Goal: Information Seeking & Learning: Learn about a topic

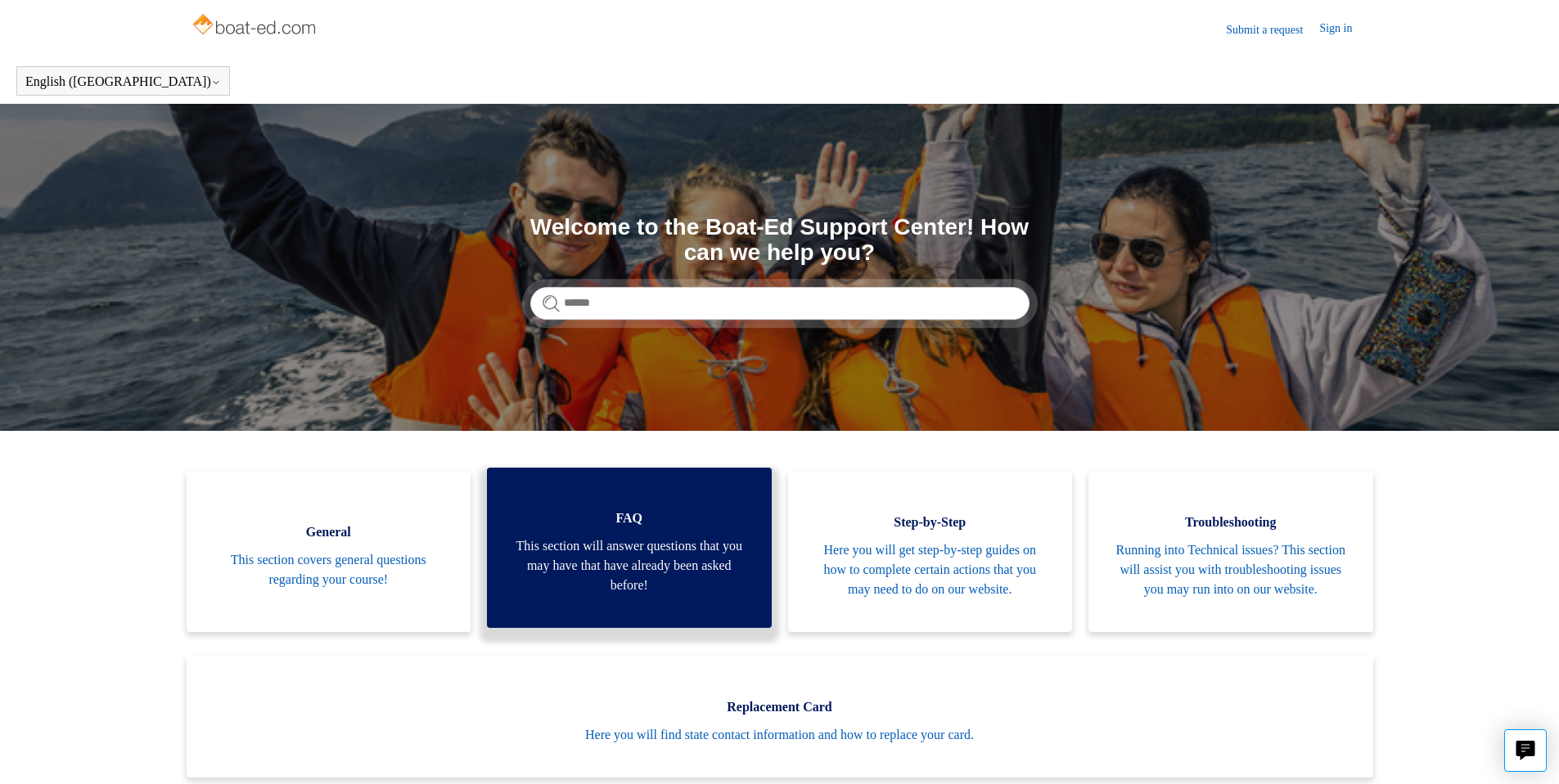
click at [654, 506] on link "FAQ This section will answer questions that you may have that have already been…" at bounding box center [630, 548] width 285 height 161
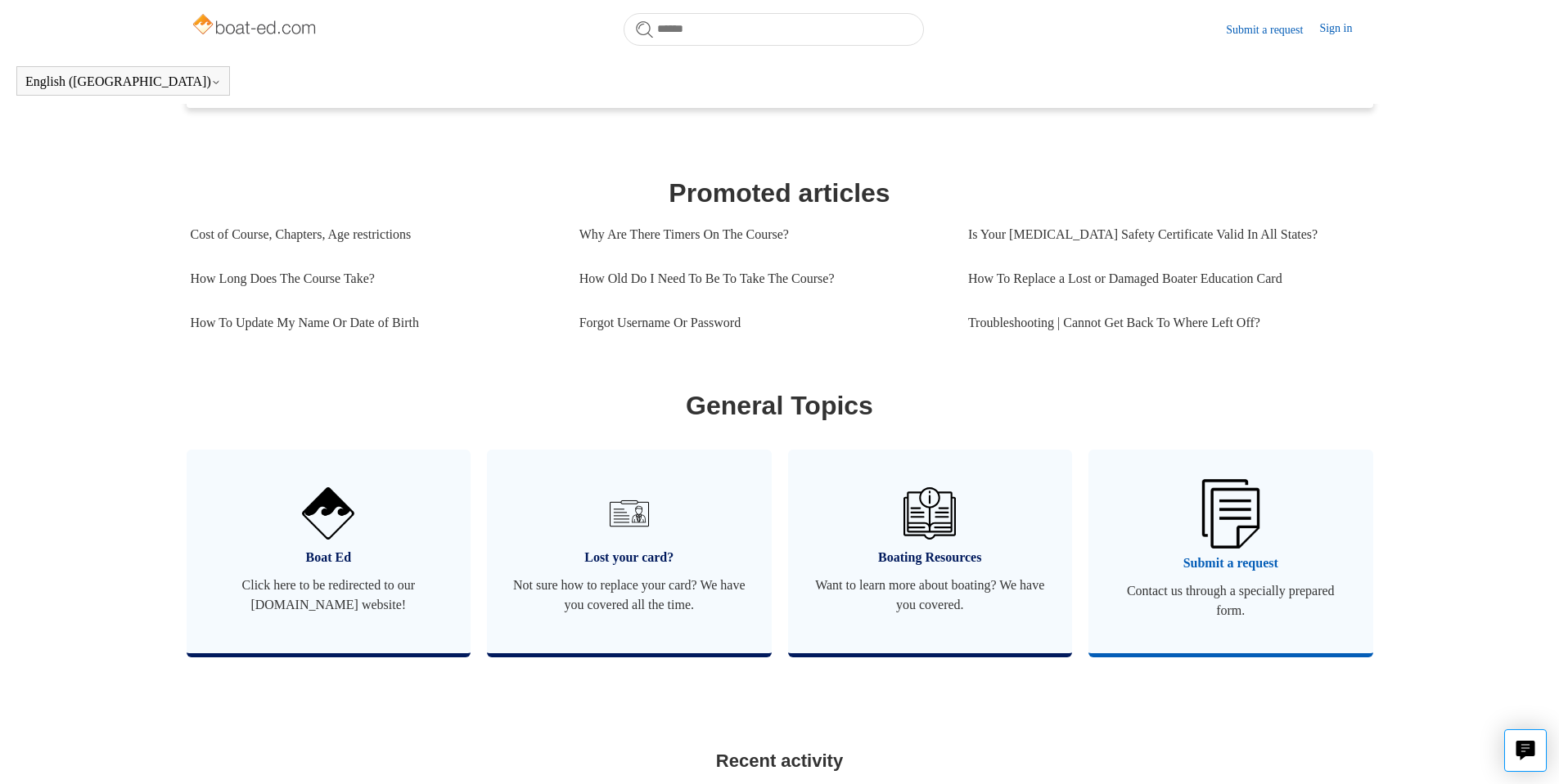
scroll to position [661, 0]
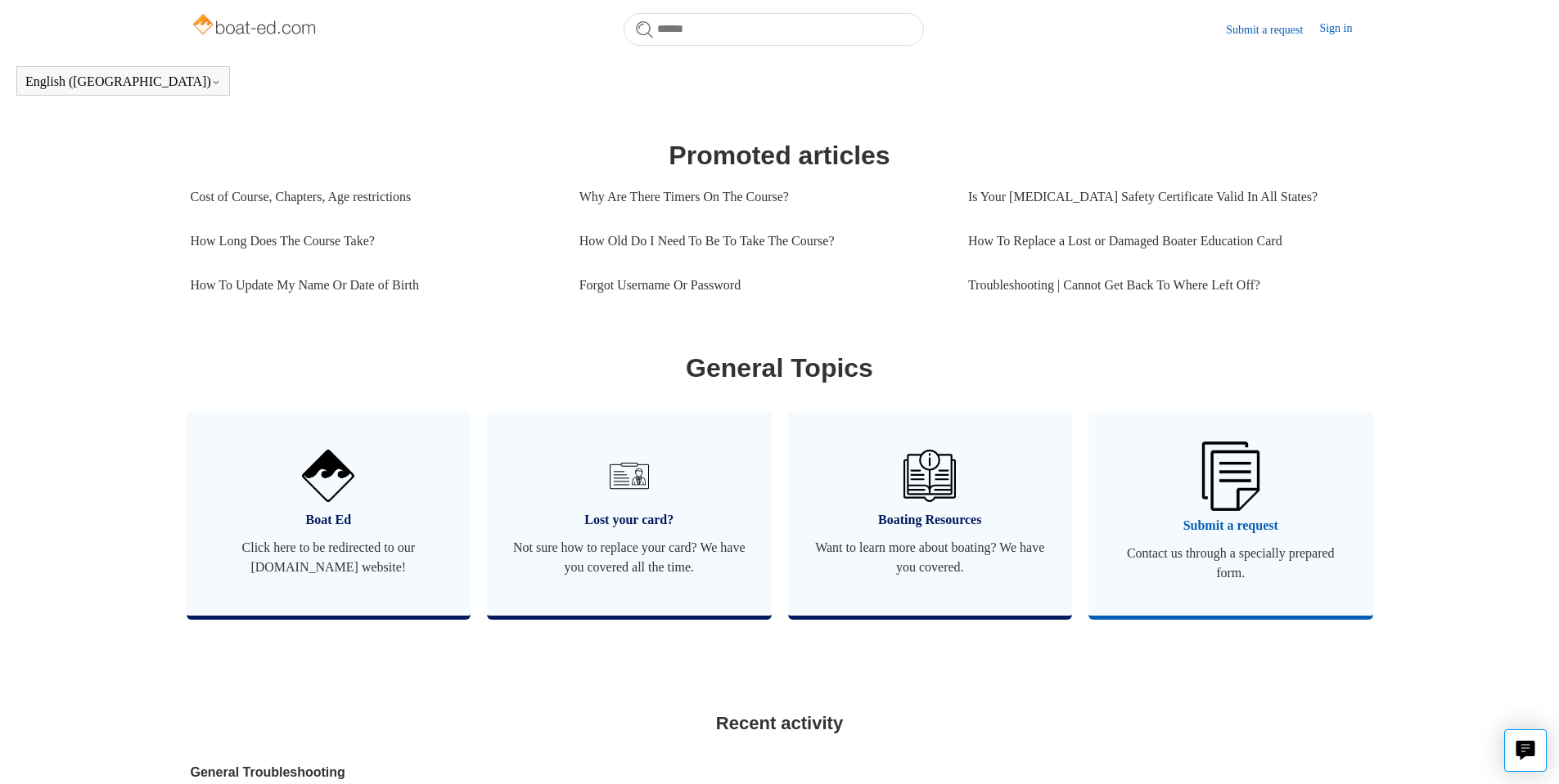
click at [1187, 474] on link "Submit a request Contact us through a specially prepared form." at bounding box center [1231, 513] width 285 height 203
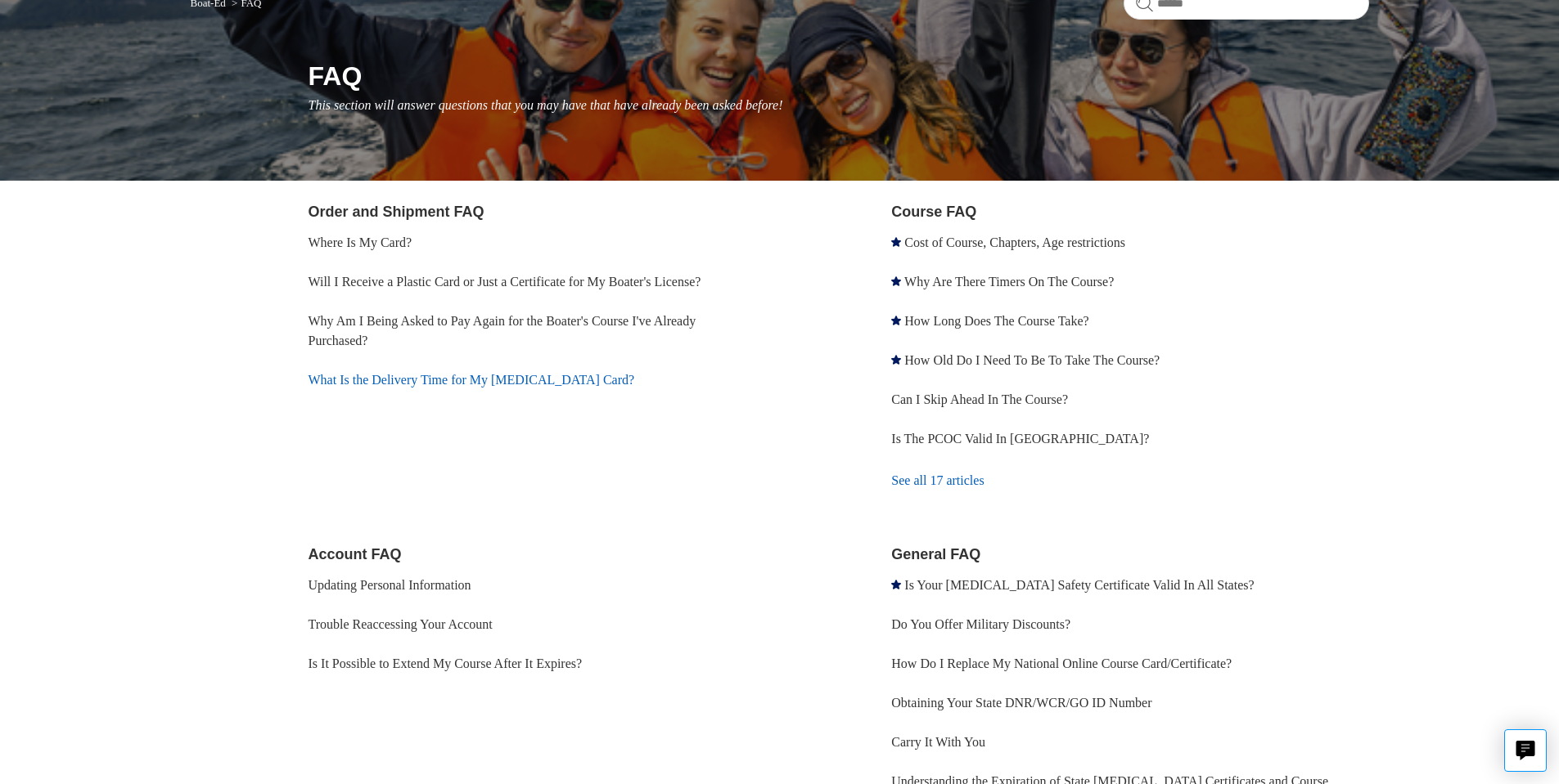
scroll to position [164, 0]
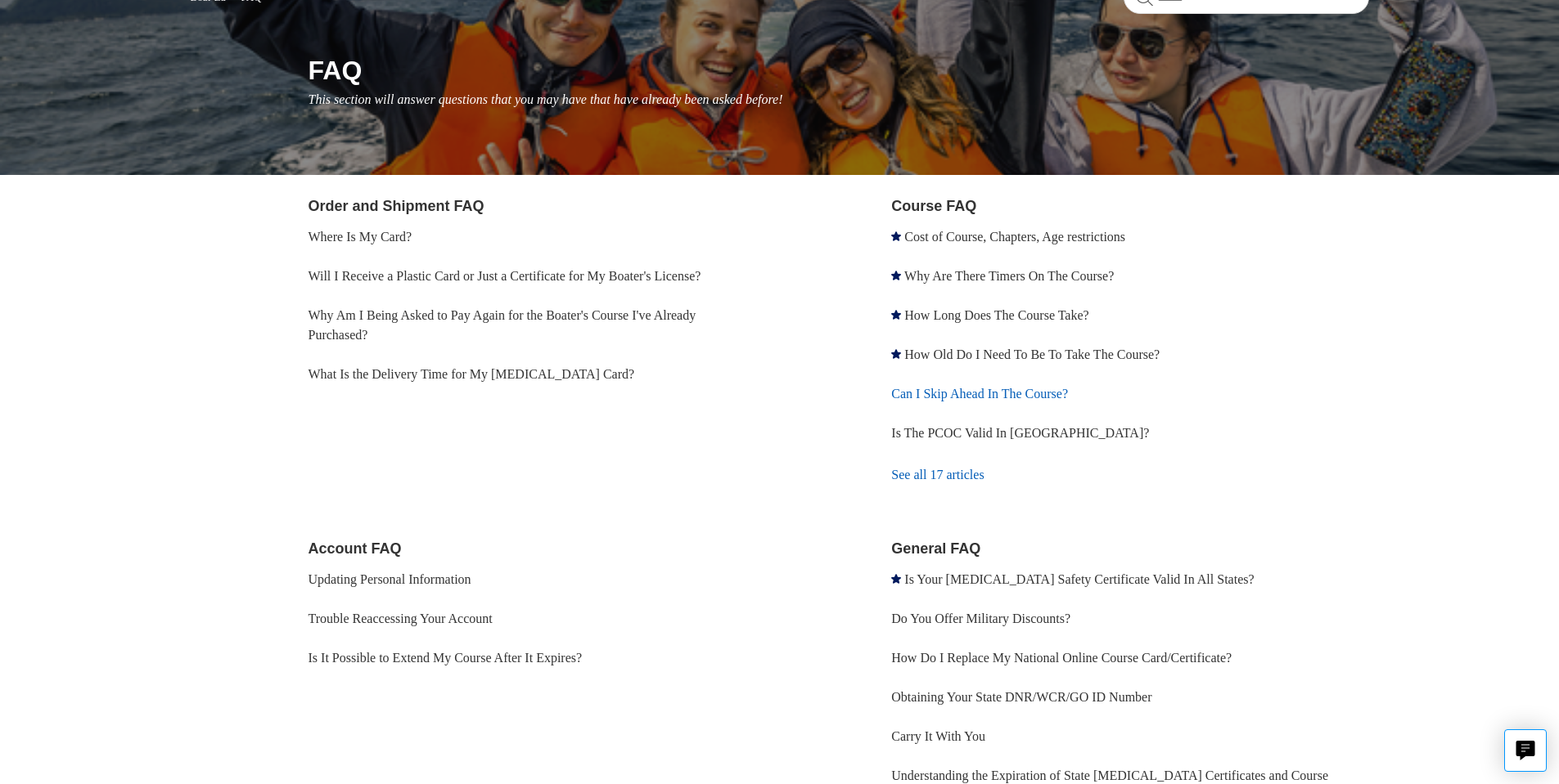
click at [976, 396] on link "Can I Skip Ahead In The Course?" at bounding box center [979, 394] width 176 height 14
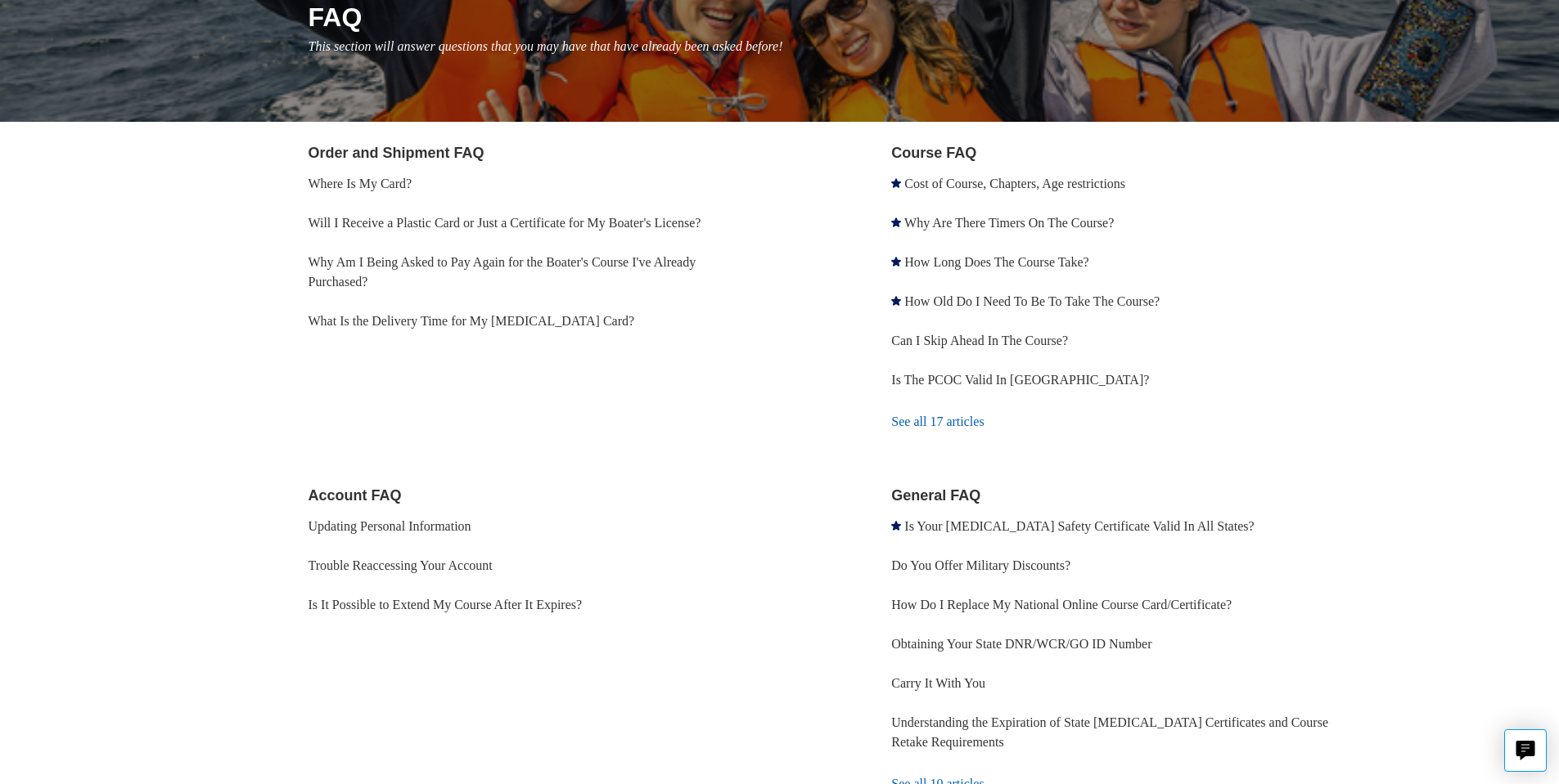
scroll to position [120, 0]
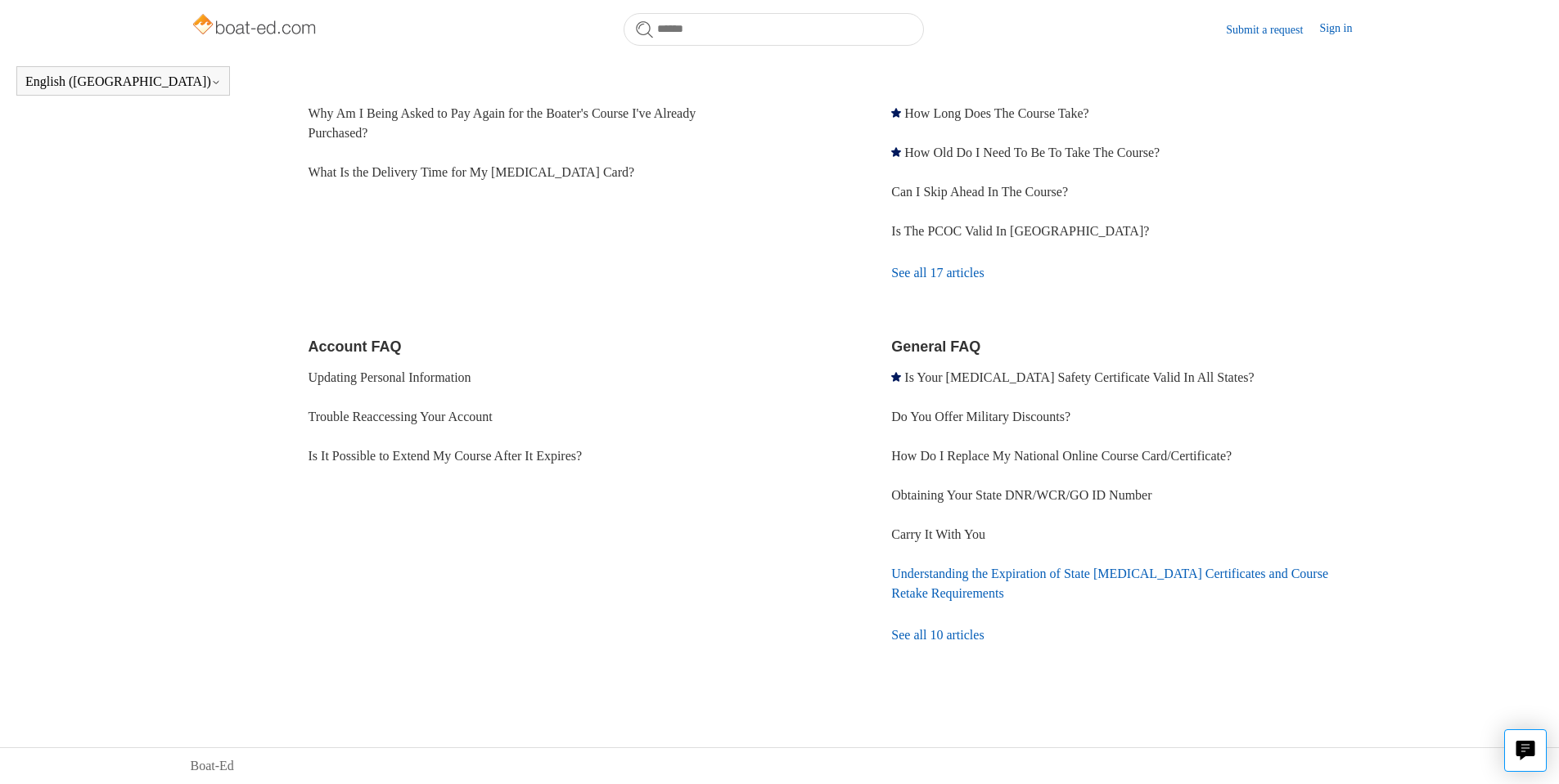
click at [1055, 572] on link "Understanding the Expiration of State [MEDICAL_DATA] Certificates and Course Re…" at bounding box center [1109, 583] width 437 height 34
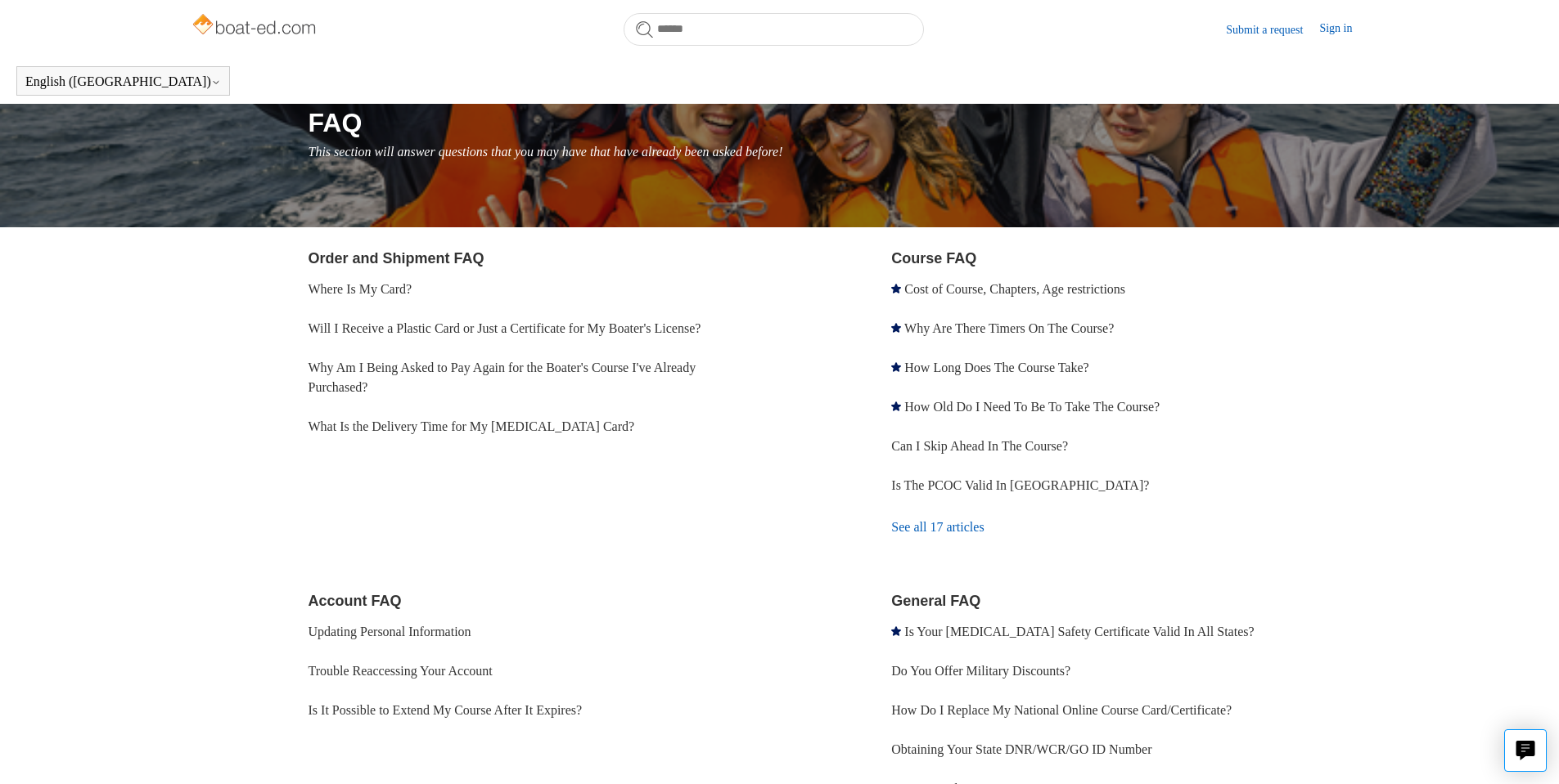
scroll to position [0, 0]
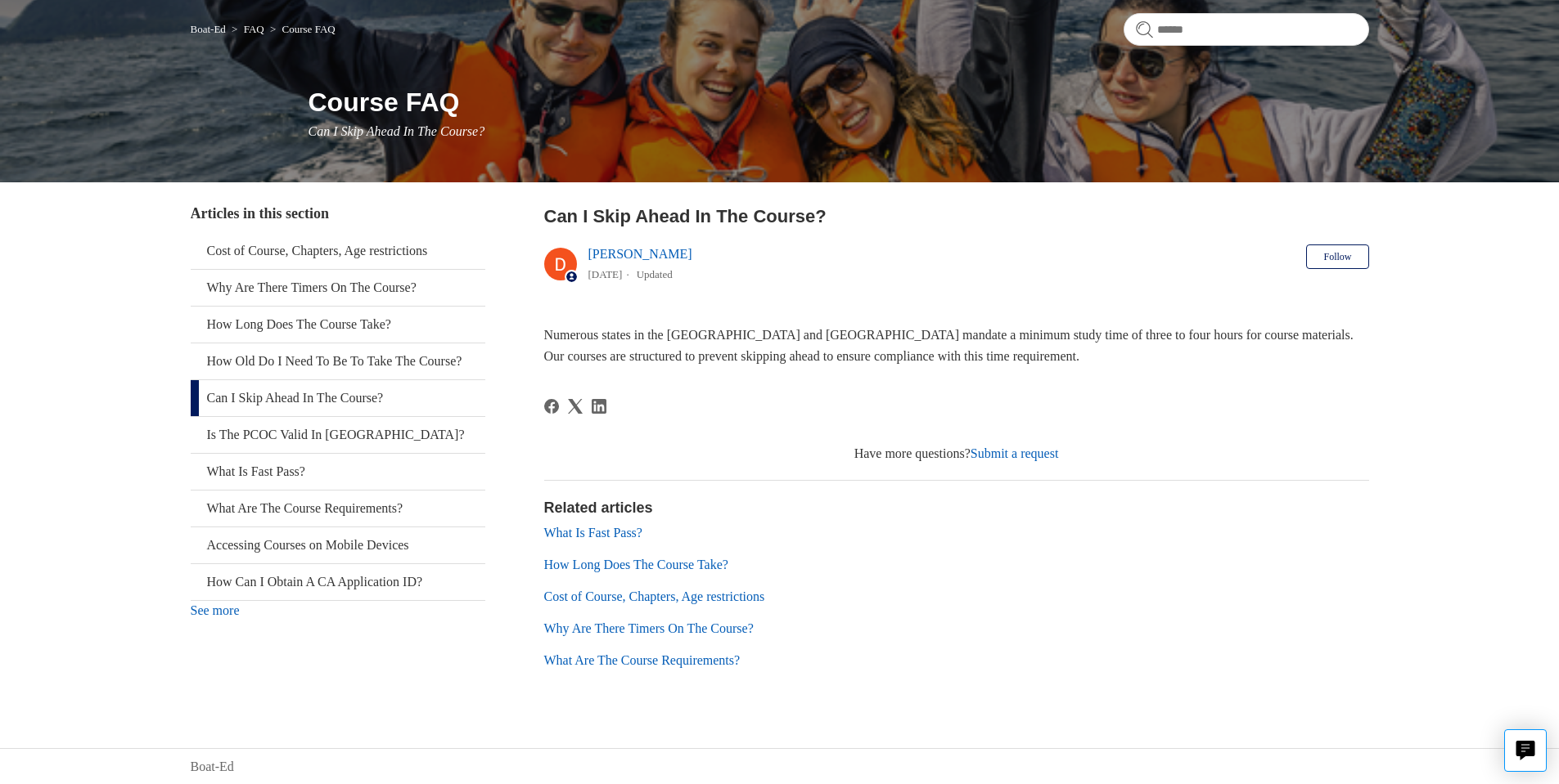
scroll to position [133, 0]
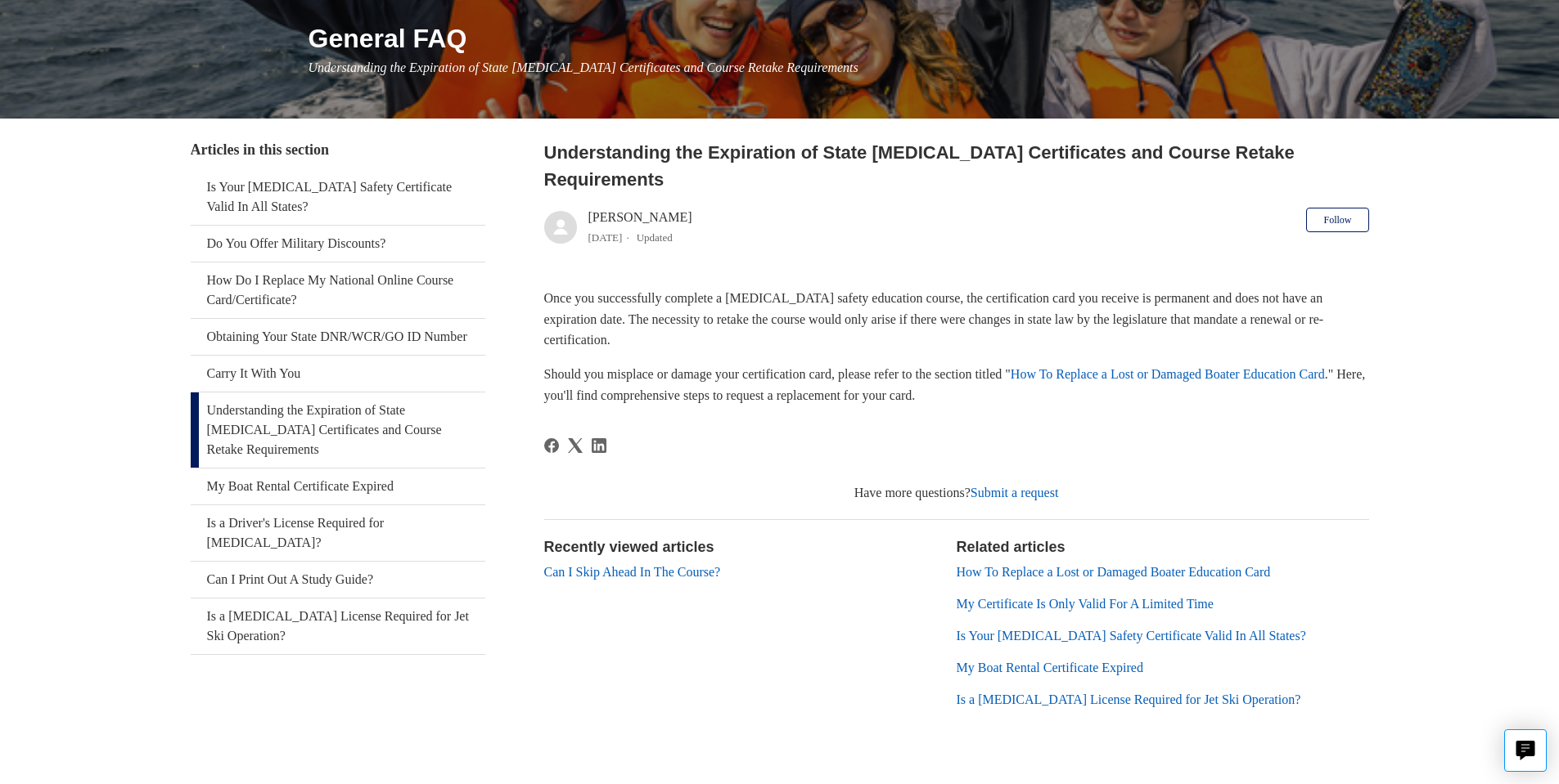
scroll to position [208, 0]
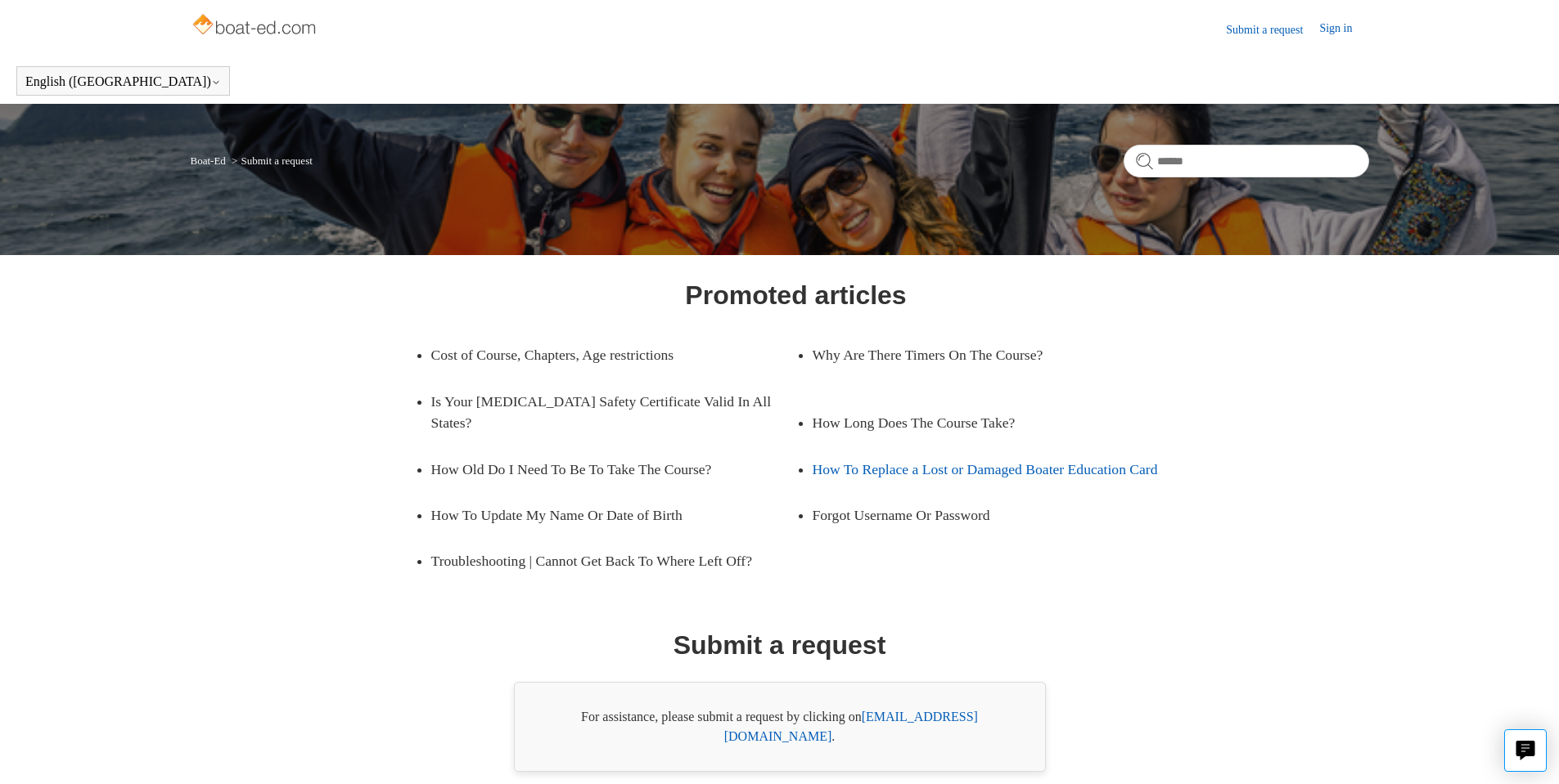
scroll to position [54, 0]
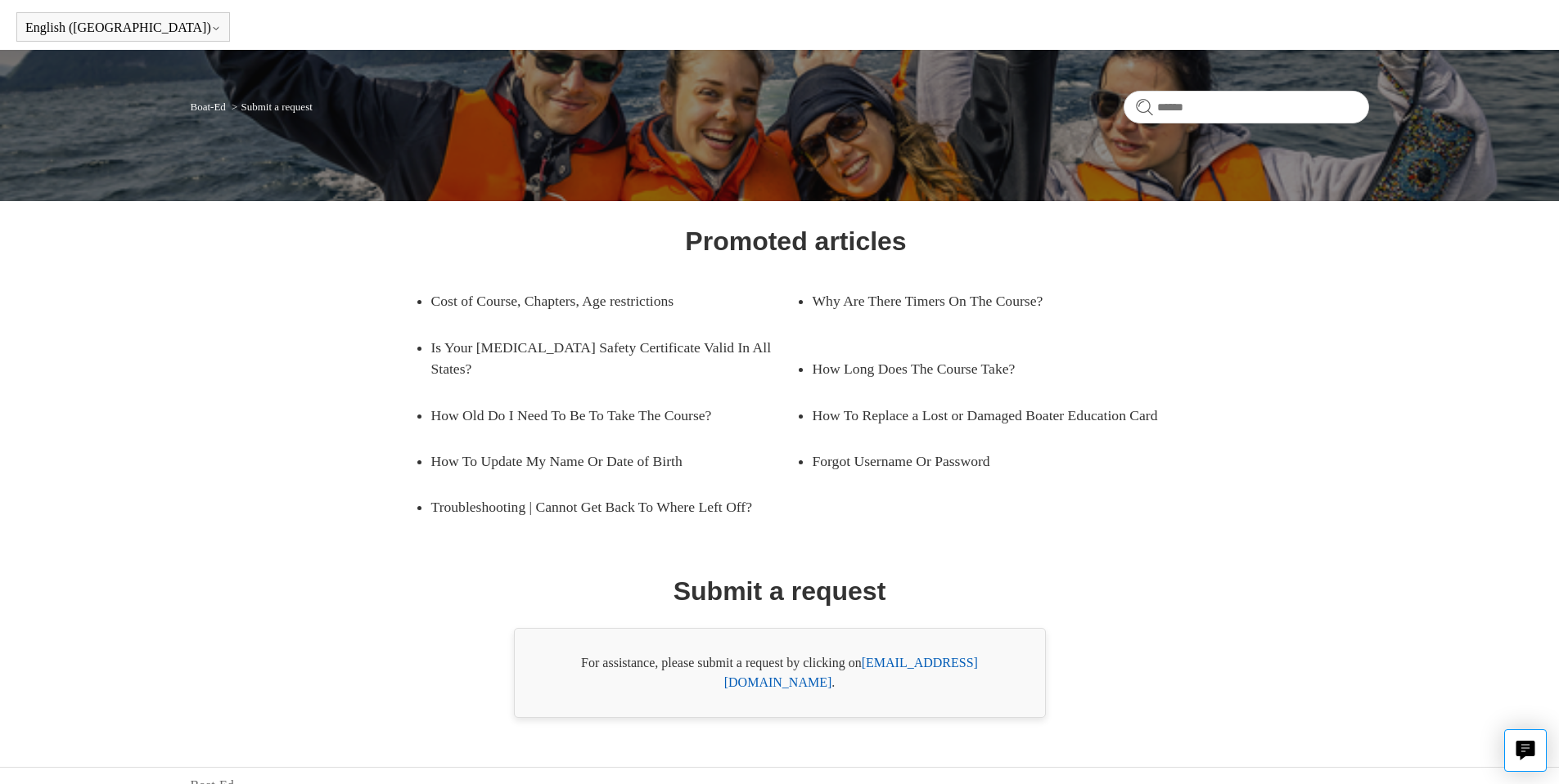
click at [918, 657] on link "[EMAIL_ADDRESS][DOMAIN_NAME]" at bounding box center [851, 672] width 254 height 34
click at [208, 431] on div "Promoted articles Cost of Course, Chapters, Age restrictions Why Are There Time…" at bounding box center [780, 469] width 1178 height 497
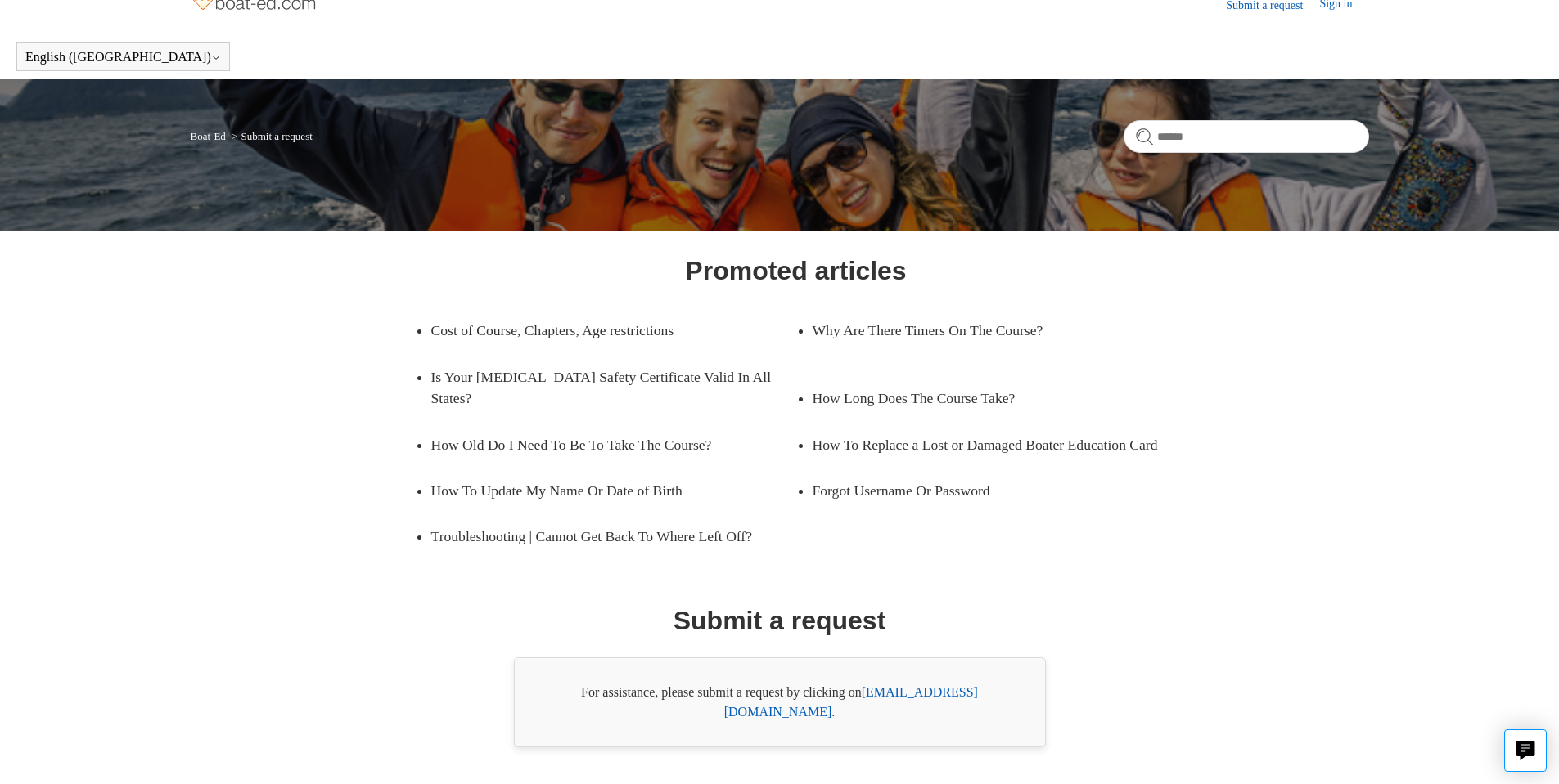
scroll to position [0, 0]
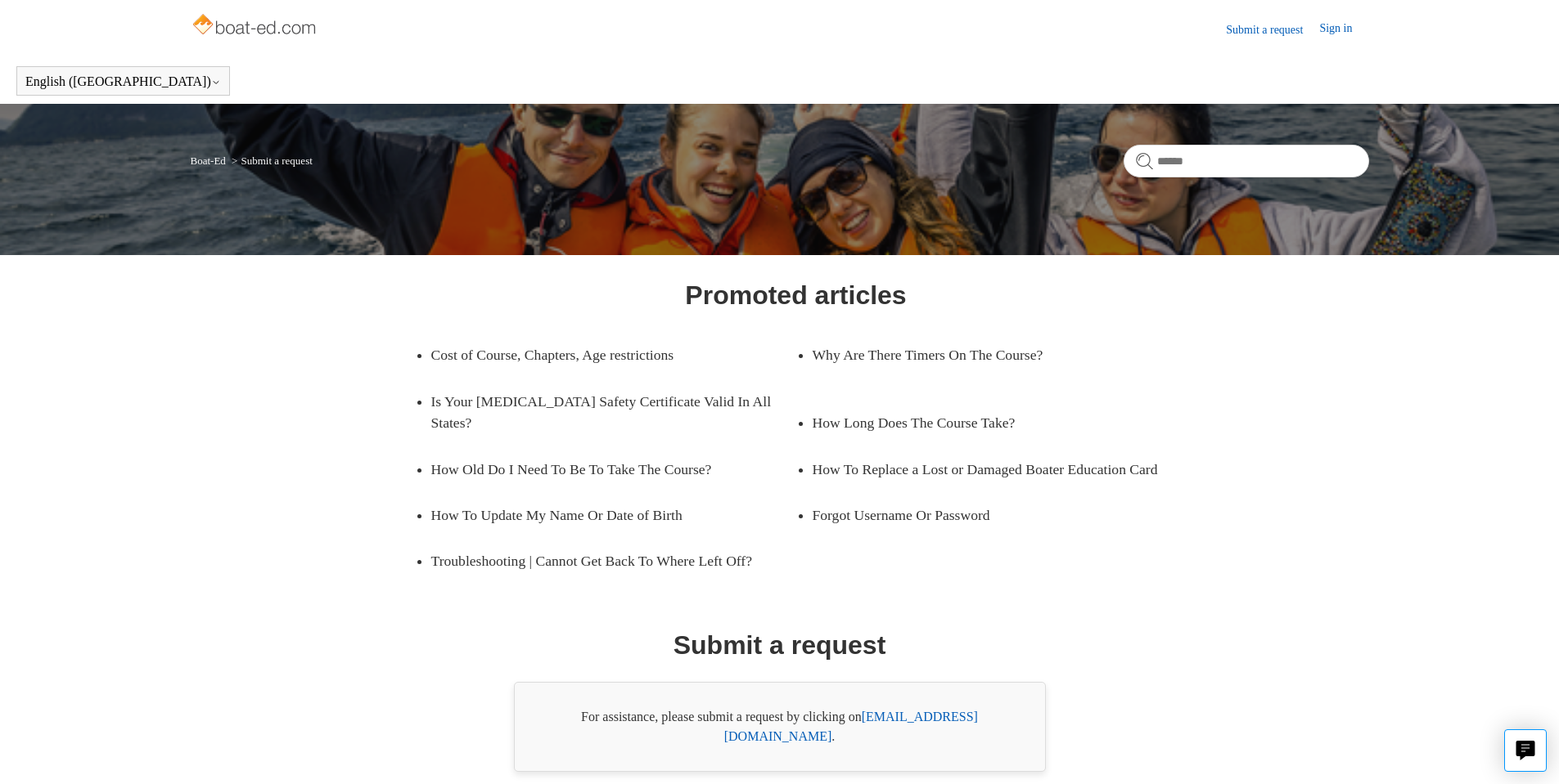
click at [224, 30] on img at bounding box center [255, 26] width 130 height 33
